Goal: Information Seeking & Learning: Learn about a topic

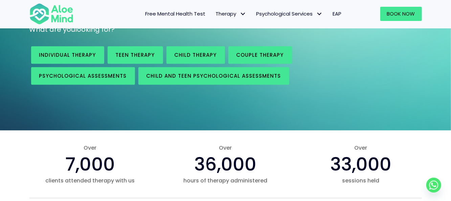
scroll to position [115, 0]
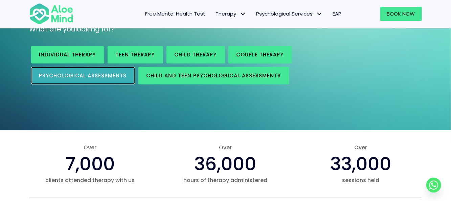
click at [87, 79] on link "Psychological assessments" at bounding box center [83, 76] width 104 height 18
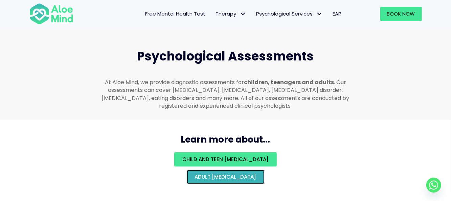
click at [204, 173] on span "Adult psychological assessment" at bounding box center [226, 176] width 62 height 7
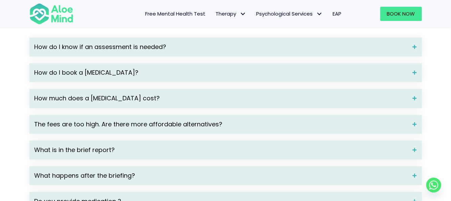
scroll to position [955, 0]
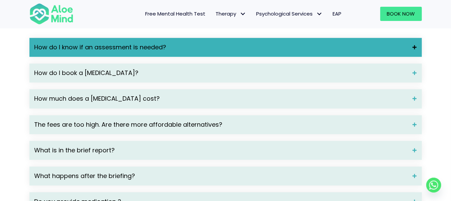
click at [173, 52] on span "How do I know if an assessment is needed?" at bounding box center [220, 47] width 373 height 9
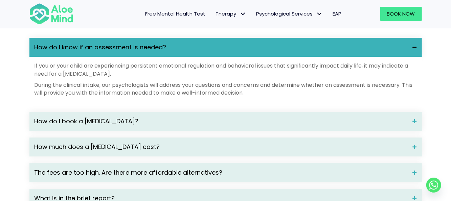
click at [173, 52] on span "How do I know if an assessment is needed?" at bounding box center [220, 47] width 373 height 9
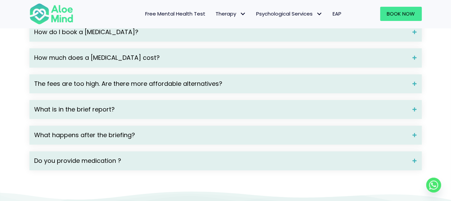
scroll to position [996, 0]
click at [178, 15] on span "Free Mental Health Test" at bounding box center [175, 13] width 60 height 7
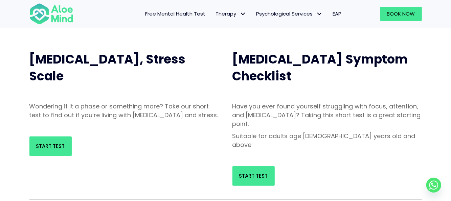
scroll to position [63, 0]
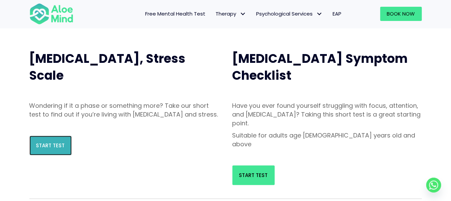
click at [56, 156] on link "Start Test" at bounding box center [50, 146] width 42 height 20
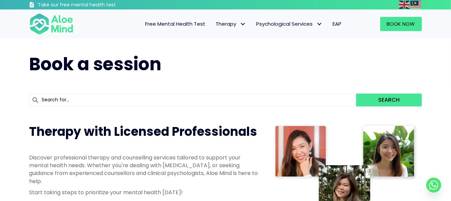
click at [160, 28] on link "Free Mental Health Test" at bounding box center [175, 24] width 70 height 14
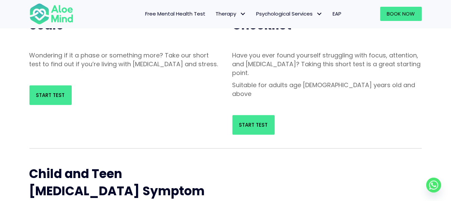
scroll to position [114, 0]
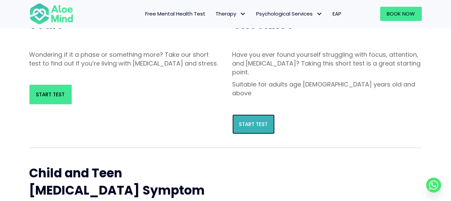
click at [259, 115] on div "Start Test" at bounding box center [326, 125] width 189 height 20
click at [257, 115] on link "Start Test" at bounding box center [253, 125] width 42 height 20
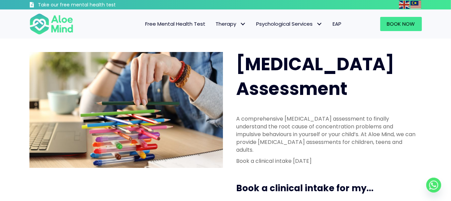
click at [171, 22] on span "Free Mental Health Test" at bounding box center [175, 23] width 60 height 7
